Goal: Task Accomplishment & Management: Manage account settings

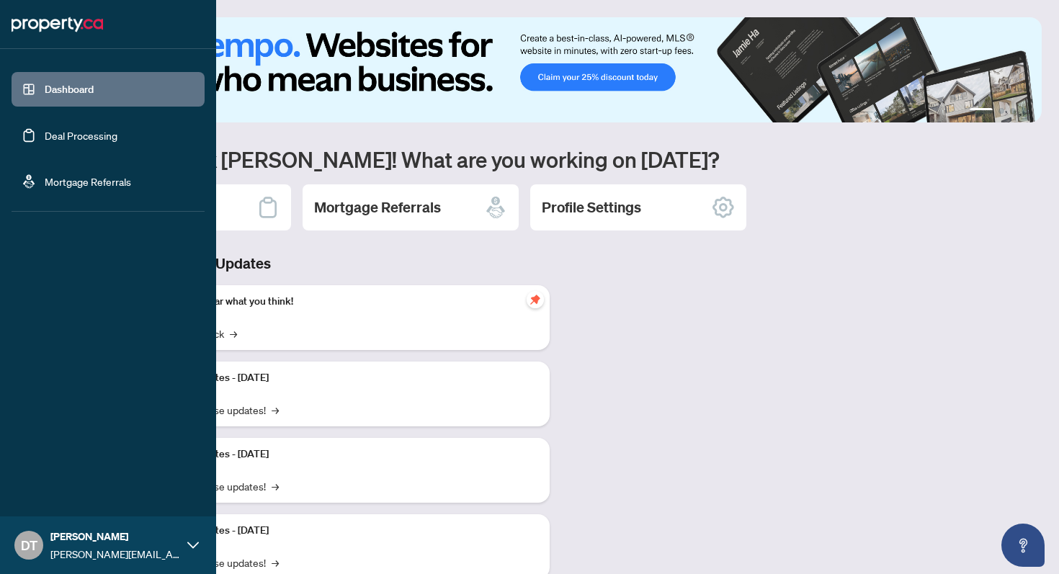
click at [58, 129] on link "Deal Processing" at bounding box center [81, 135] width 73 height 13
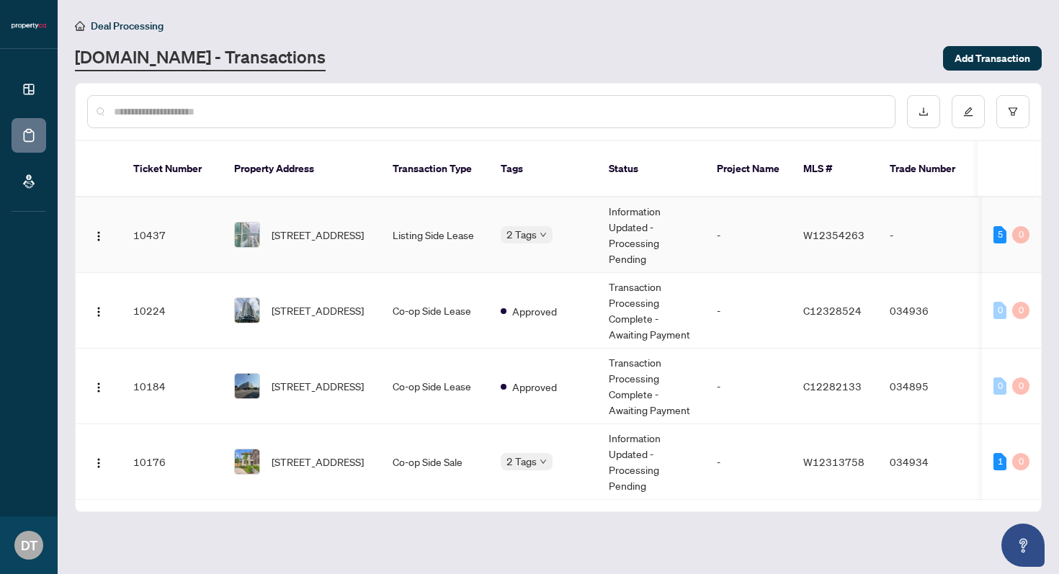
click at [464, 224] on td "Listing Side Lease" at bounding box center [435, 235] width 108 height 76
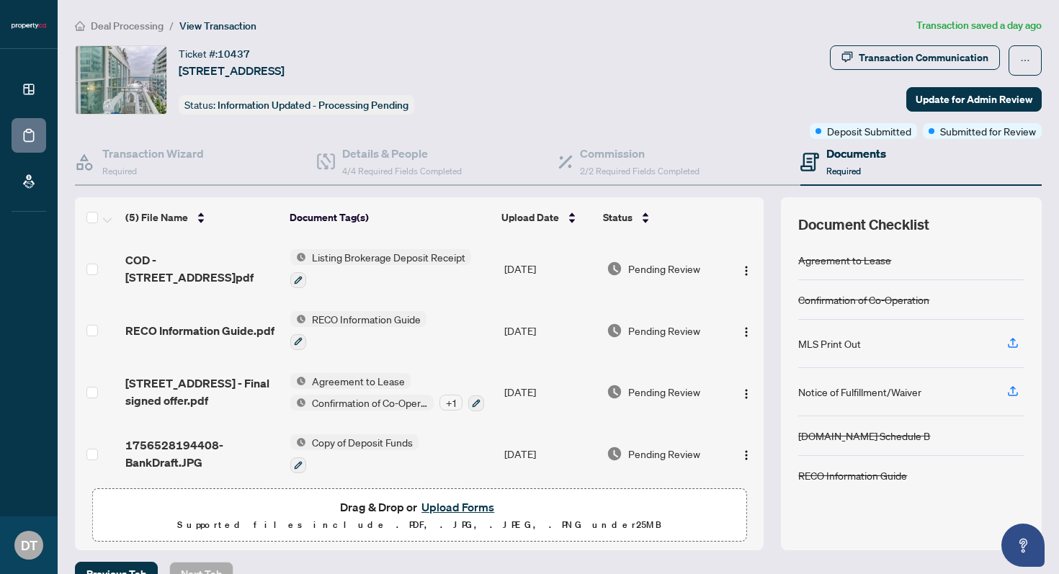
click at [460, 500] on button "Upload Forms" at bounding box center [457, 507] width 81 height 19
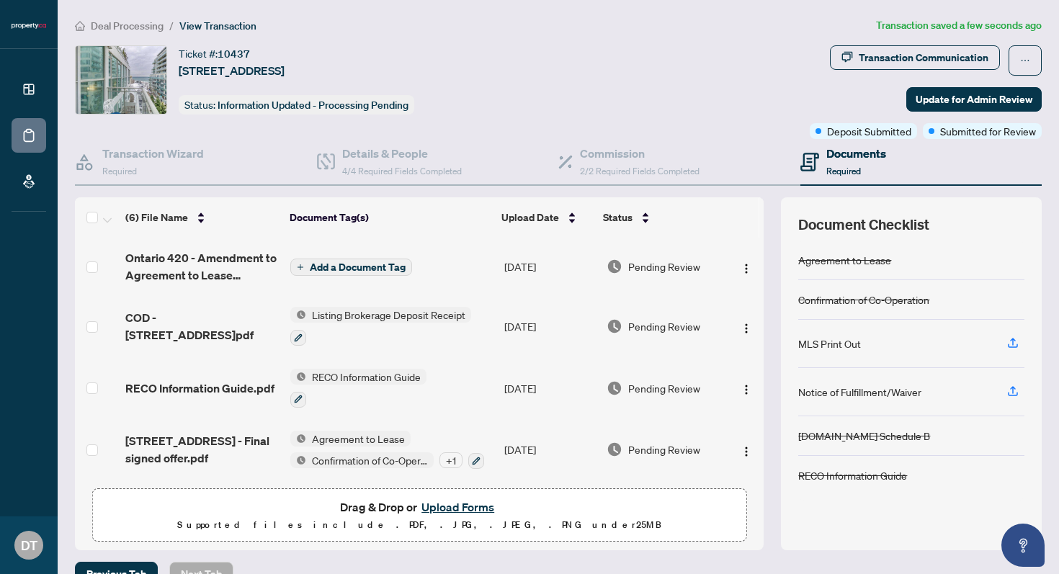
click at [372, 268] on span "Add a Document Tag" at bounding box center [358, 267] width 96 height 10
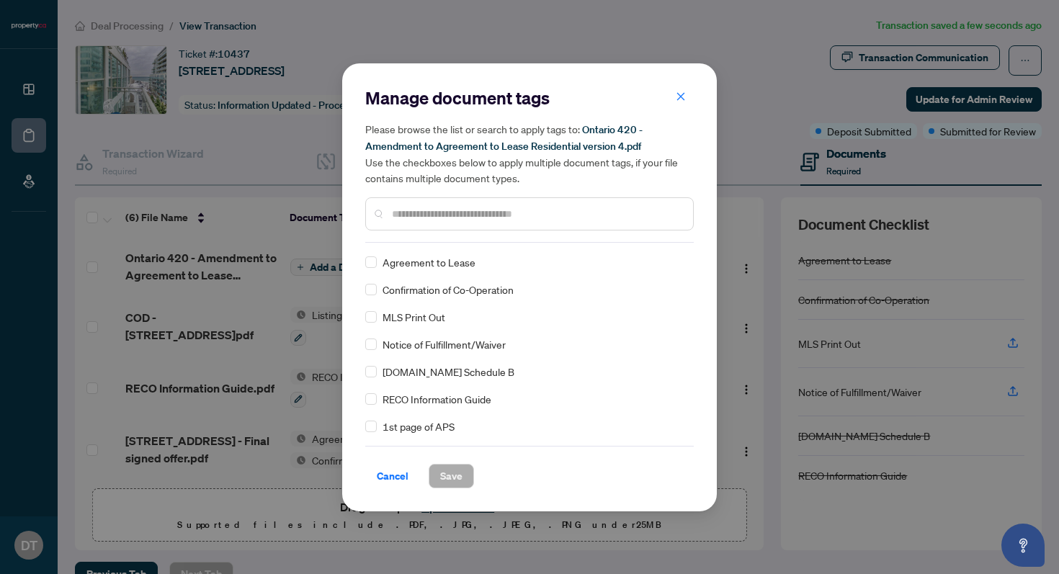
click at [477, 215] on input "text" at bounding box center [537, 214] width 290 height 16
type input "*********"
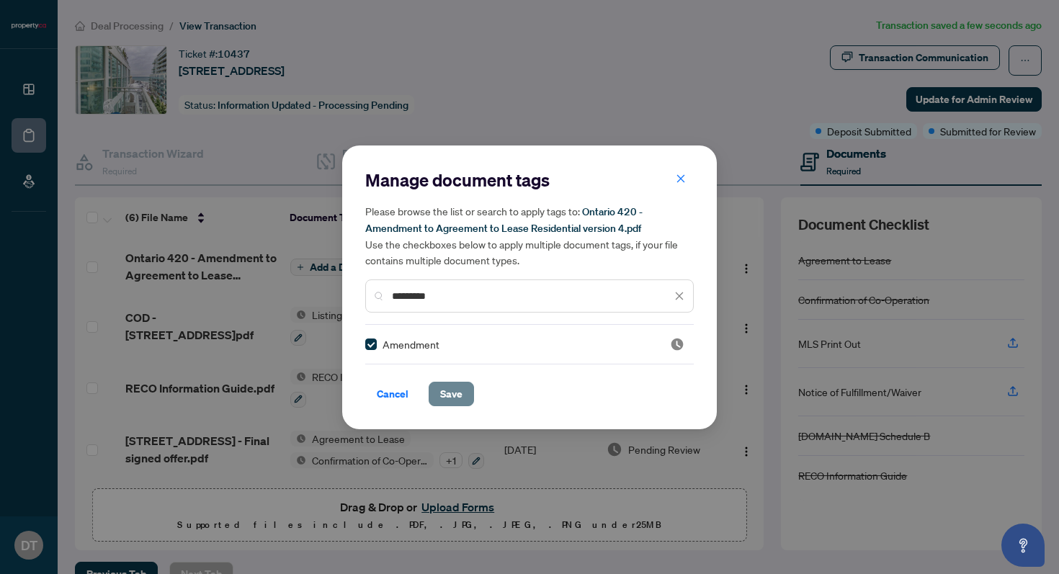
click at [447, 384] on span "Save" at bounding box center [451, 393] width 22 height 23
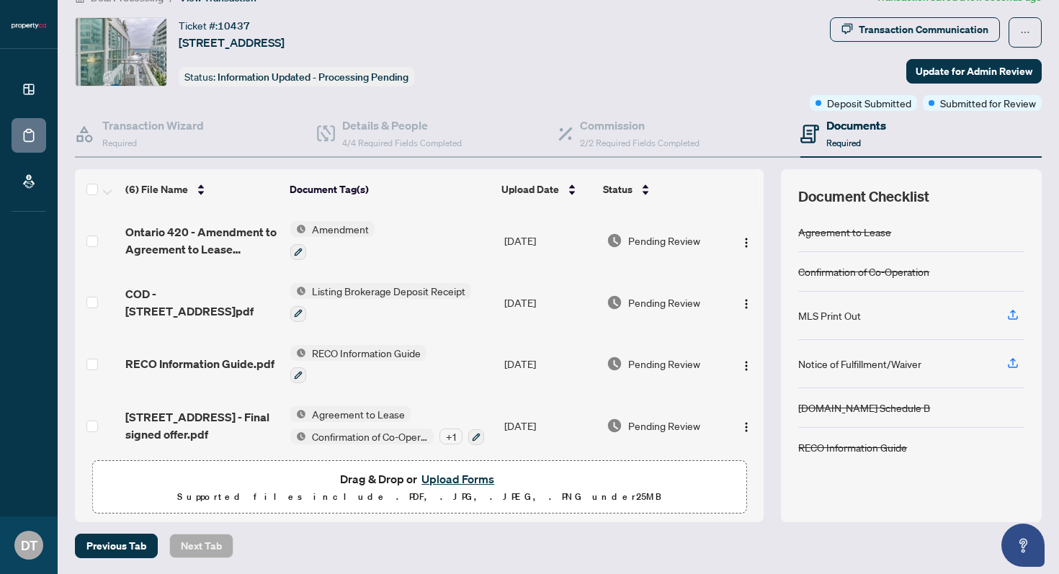
scroll to position [127, 0]
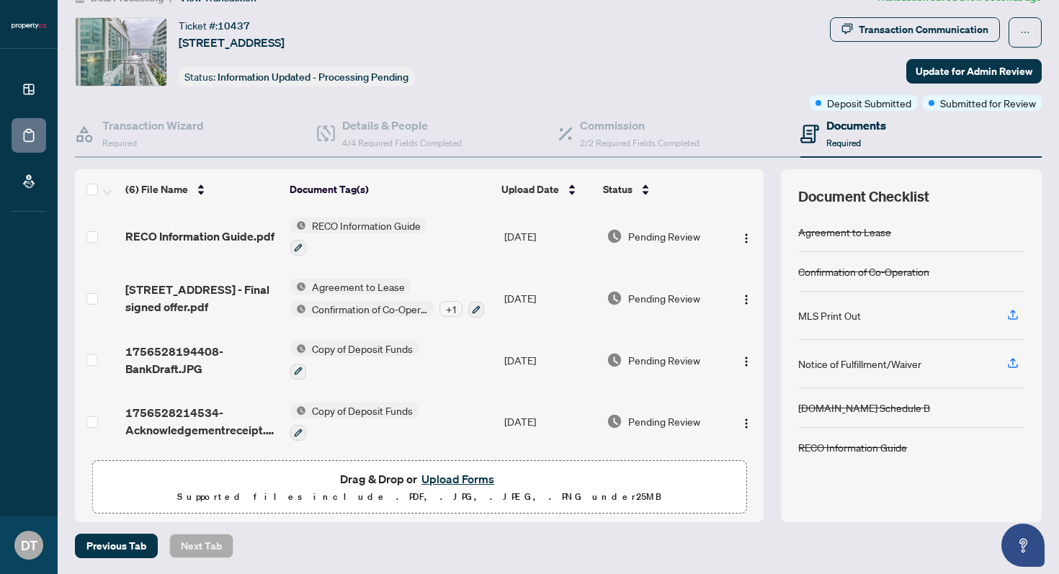
click at [991, 53] on div "Transaction Communication Update for Admin Review Deposit Submitted Submitted f…" at bounding box center [926, 64] width 232 height 94
click at [977, 64] on span "Update for Admin Review" at bounding box center [973, 71] width 117 height 23
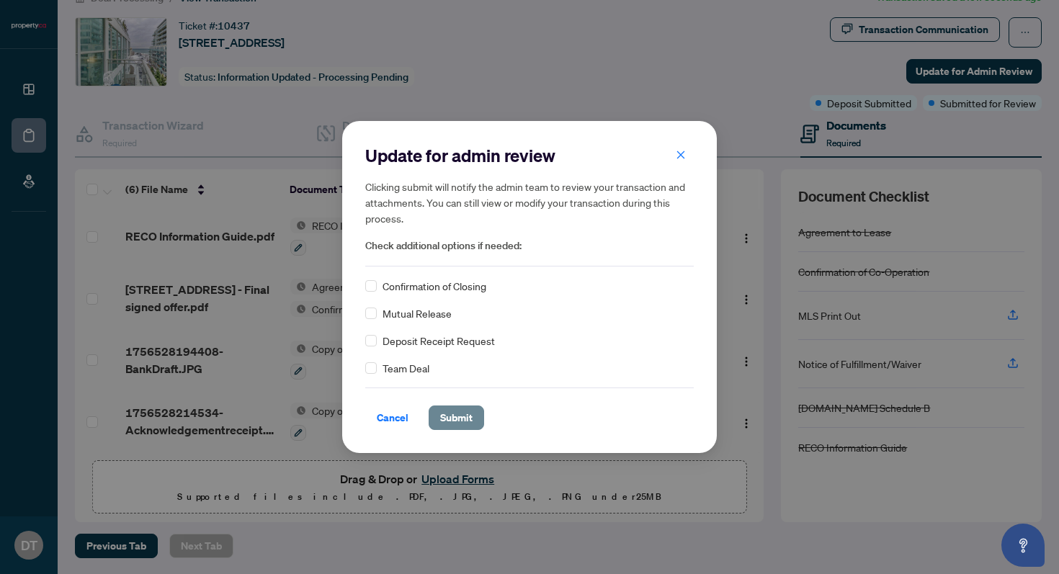
click at [473, 423] on button "Submit" at bounding box center [456, 418] width 55 height 24
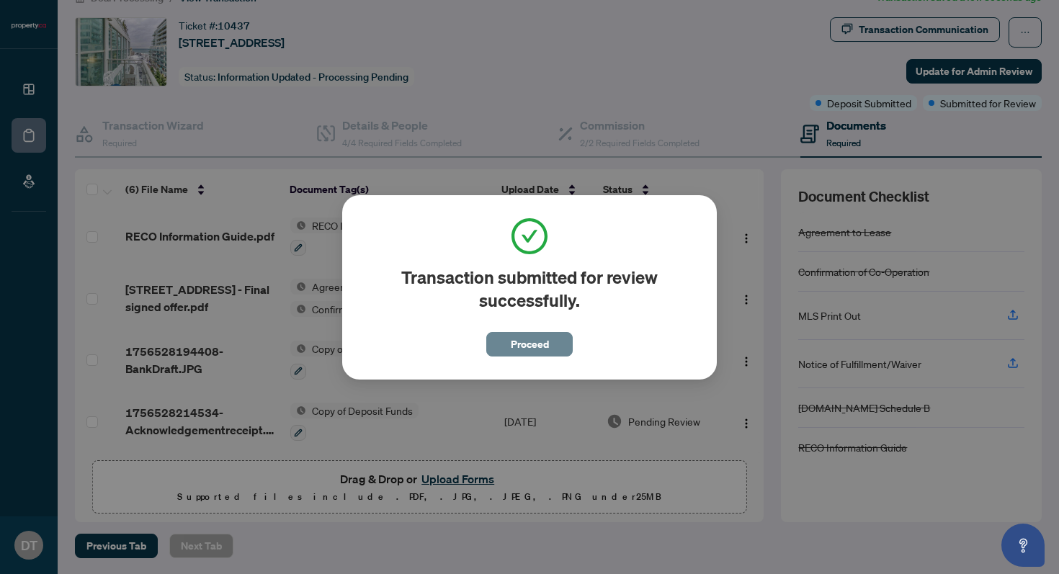
click at [536, 345] on span "Proceed" at bounding box center [530, 344] width 38 height 23
